Goal: Navigation & Orientation: Find specific page/section

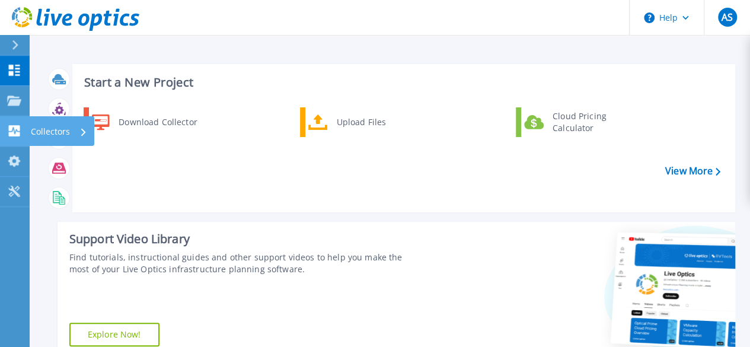
click at [65, 133] on p "Collectors" at bounding box center [50, 131] width 39 height 31
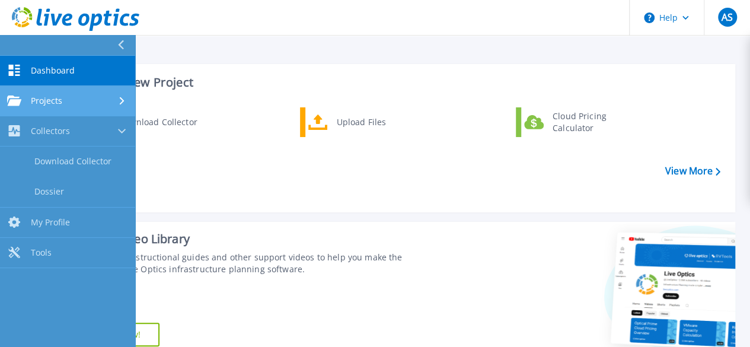
click at [59, 102] on span "Projects" at bounding box center [46, 100] width 31 height 11
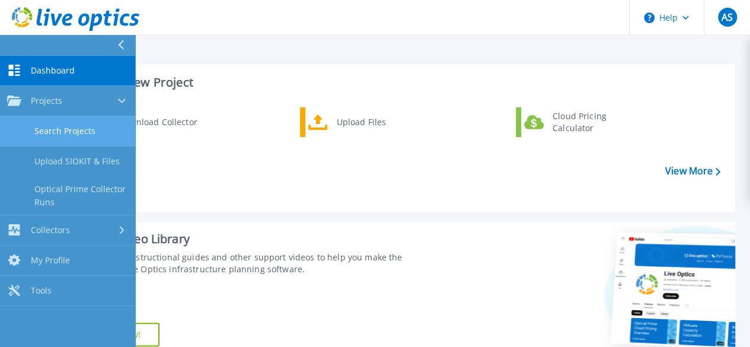
click at [73, 133] on link "Search Projects" at bounding box center [67, 131] width 135 height 30
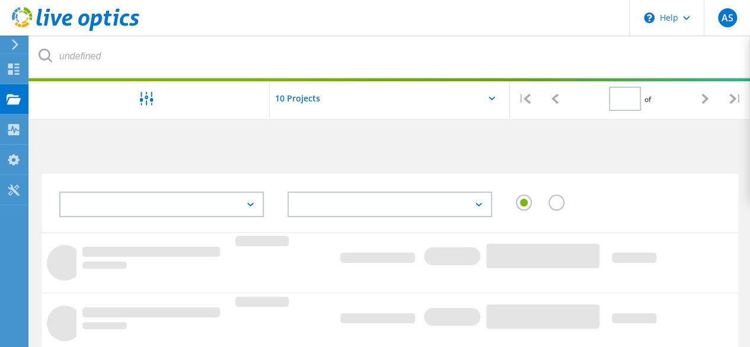
type input "1"
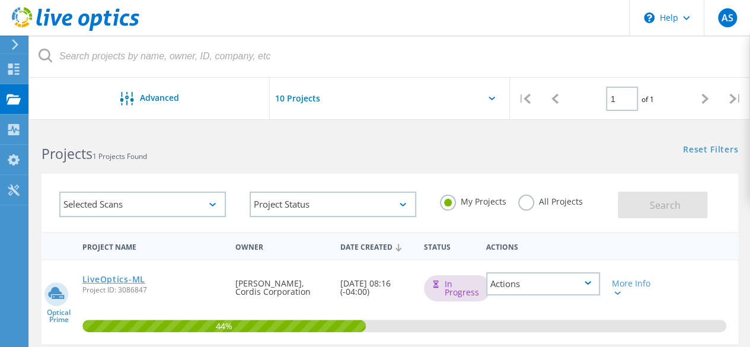
click at [92, 281] on link "LiveOptics-ML" at bounding box center [113, 279] width 63 height 8
